Goal: Information Seeking & Learning: Learn about a topic

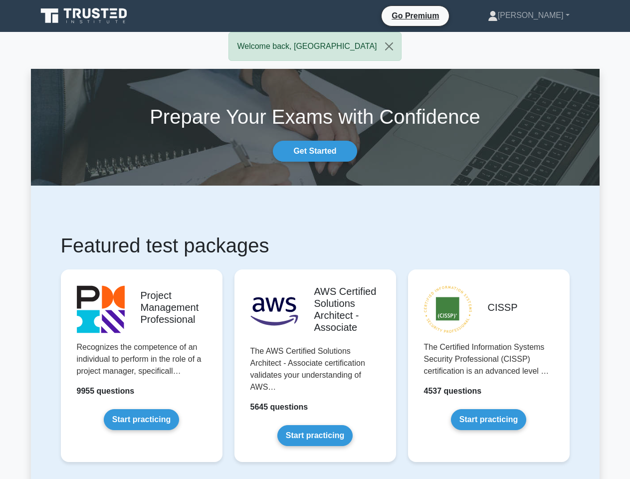
click at [544, 15] on link "[PERSON_NAME]" at bounding box center [529, 15] width 130 height 20
